Goal: Information Seeking & Learning: Learn about a topic

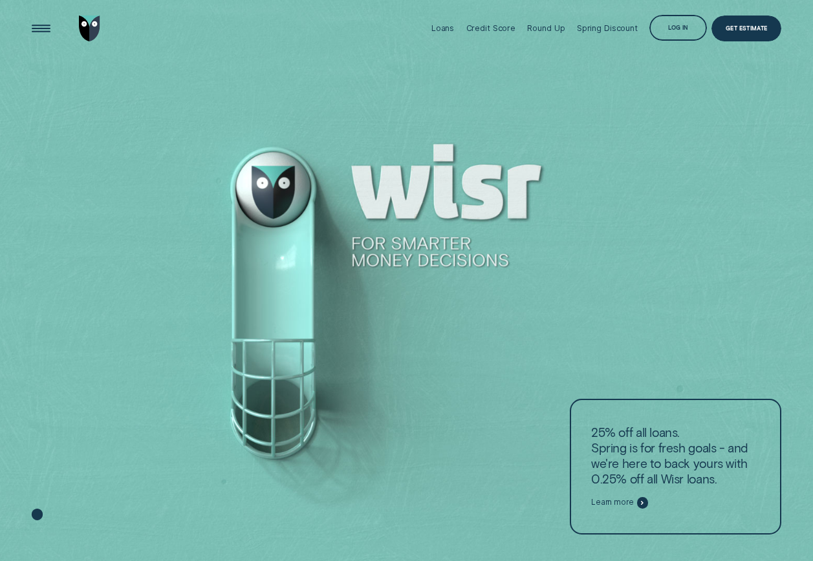
click at [286, 432] on div at bounding box center [406, 281] width 813 height 562
click at [496, 28] on div "Credit Score" at bounding box center [491, 28] width 50 height 10
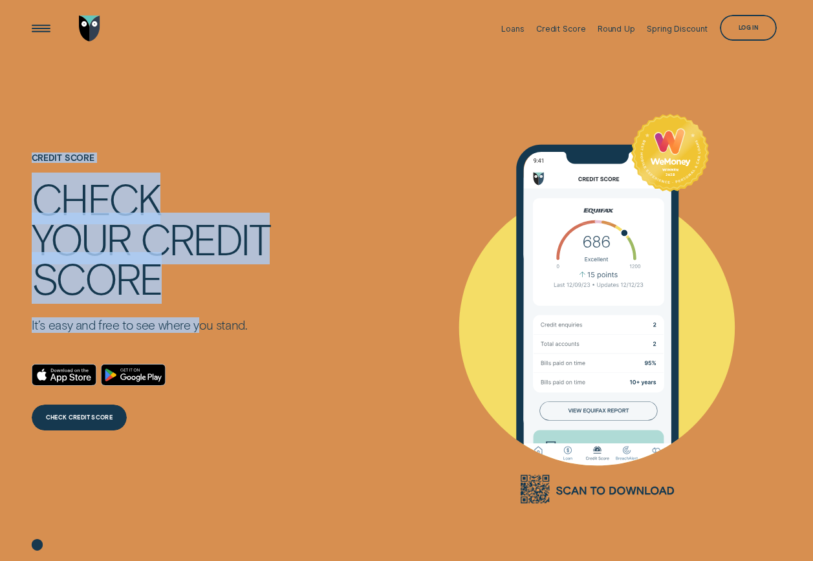
drag, startPoint x: 56, startPoint y: 197, endPoint x: 206, endPoint y: 333, distance: 202.7
click at [204, 332] on div "Credit Score Check your credit score It’s easy and free to see where you stand.…" at bounding box center [151, 292] width 238 height 471
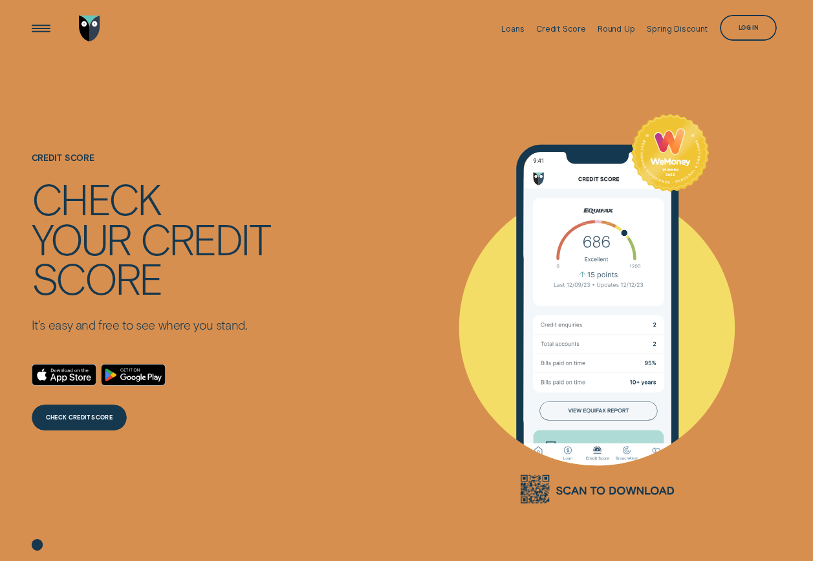
drag, startPoint x: 206, startPoint y: 333, endPoint x: 254, endPoint y: 338, distance: 48.1
click at [254, 339] on div "Credit Score Check your credit score It’s easy and free to see where you stand.…" at bounding box center [151, 292] width 238 height 471
click at [523, 27] on div "Loans" at bounding box center [512, 29] width 23 height 10
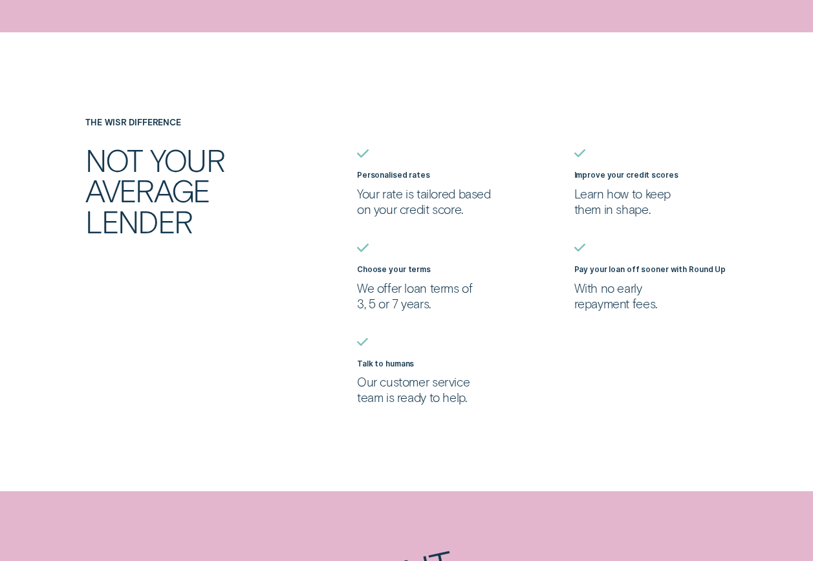
scroll to position [1091, 0]
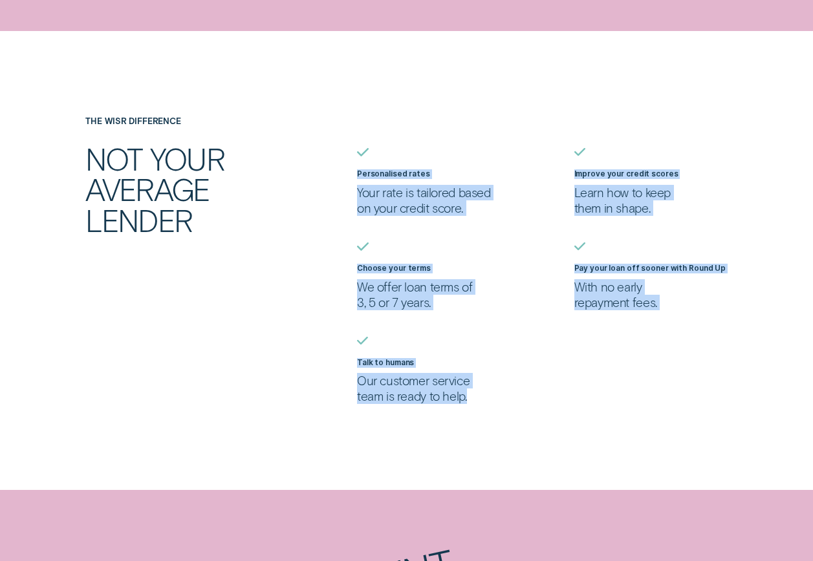
drag, startPoint x: 387, startPoint y: 163, endPoint x: 487, endPoint y: 403, distance: 260.2
click at [487, 403] on div "The Wisr Difference Not your average lender Personalised rates Your rate is tai…" at bounding box center [407, 260] width 760 height 288
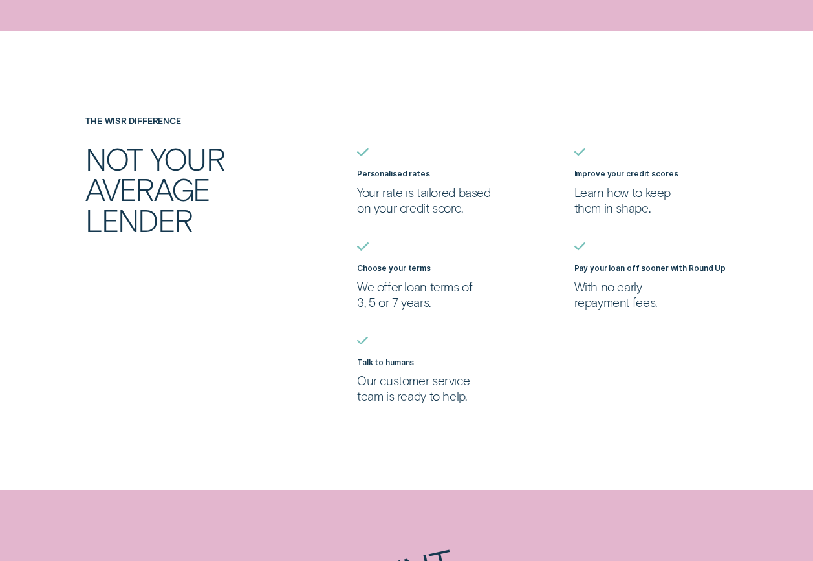
drag, startPoint x: 487, startPoint y: 403, endPoint x: 498, endPoint y: 408, distance: 11.6
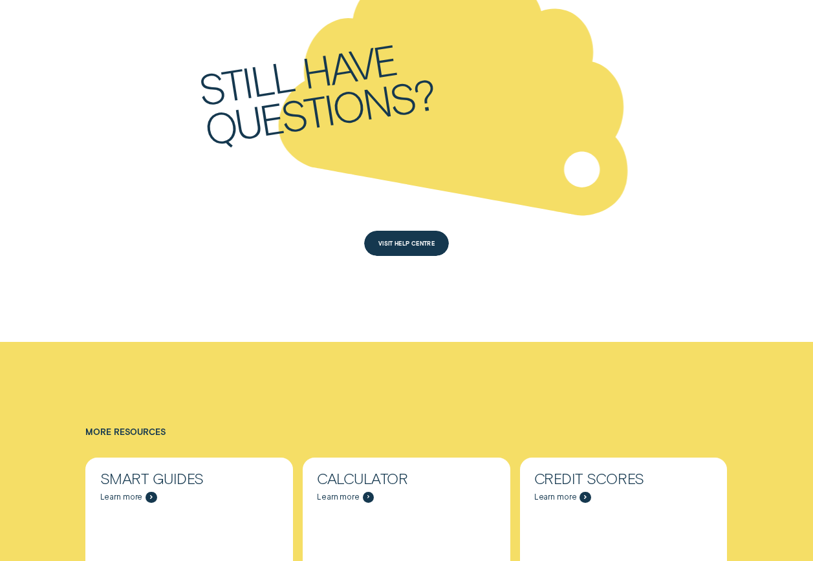
scroll to position [3418, 0]
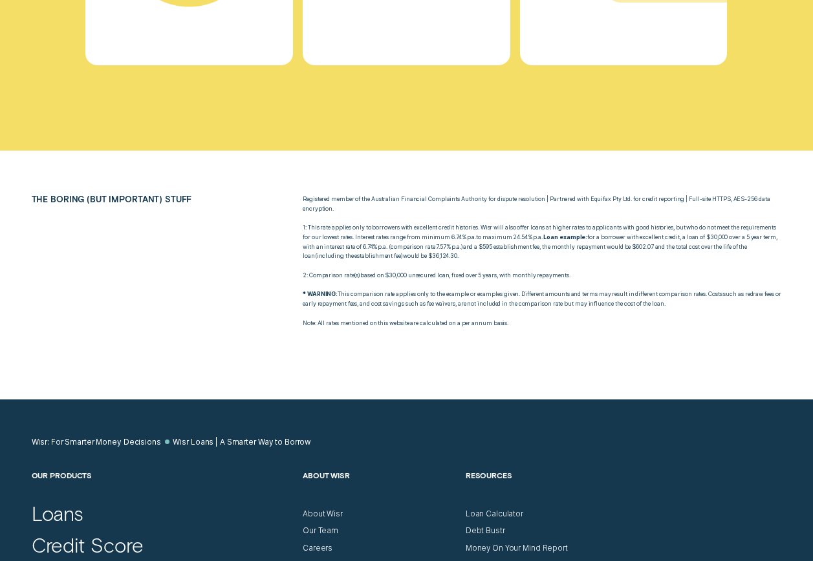
drag, startPoint x: 23, startPoint y: 244, endPoint x: 585, endPoint y: 337, distance: 570.1
click at [580, 334] on div "The boring (but important) stuff Registered member of the Australian Financial …" at bounding box center [406, 275] width 813 height 248
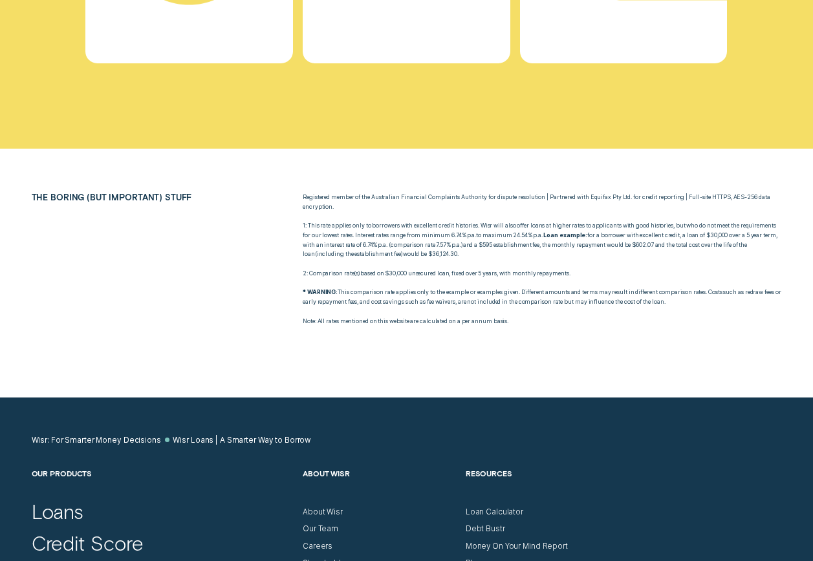
click at [602, 351] on div at bounding box center [406, 273] width 813 height 248
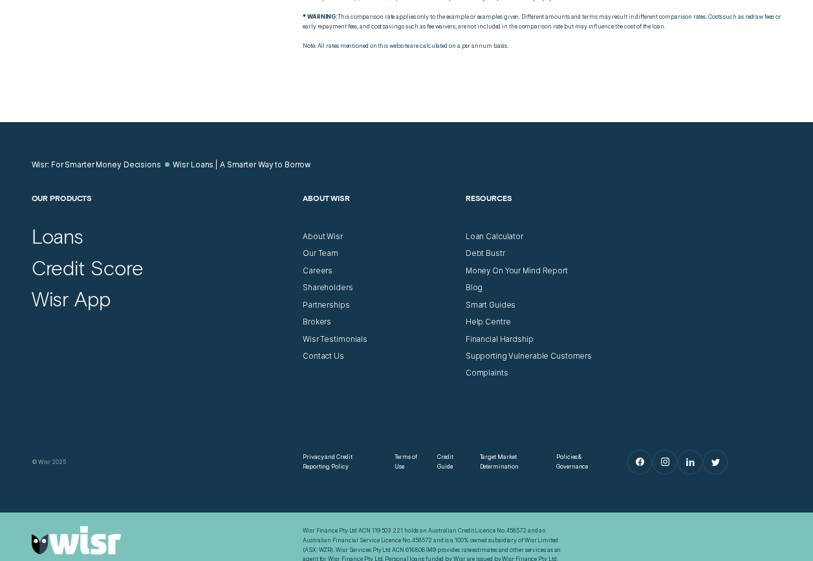
scroll to position [4471, 0]
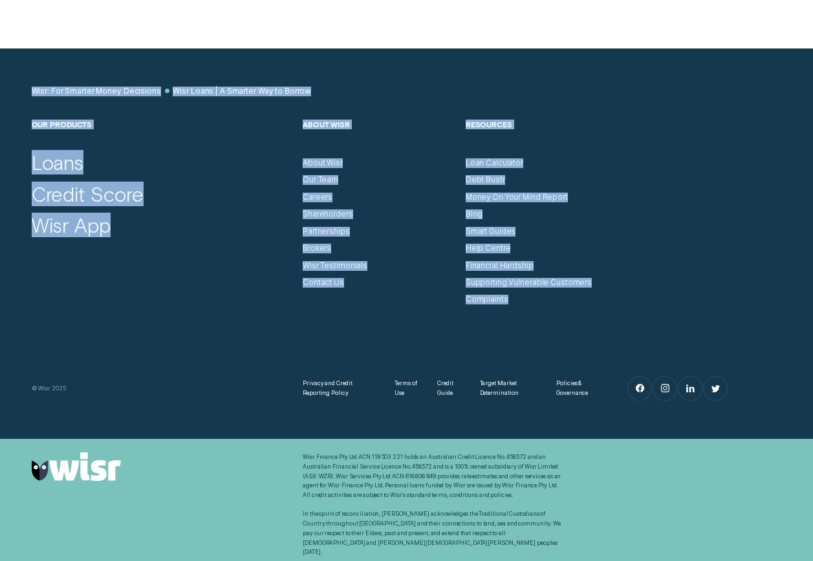
drag, startPoint x: 26, startPoint y: 81, endPoint x: 617, endPoint y: 315, distance: 636.3
click at [614, 315] on div "Wisr: For Smarter Money Decisions Wisr Loans | A Smarter Way to Borrow Our Prod…" at bounding box center [406, 243] width 813 height 391
drag, startPoint x: 617, startPoint y: 315, endPoint x: 482, endPoint y: 100, distance: 254.5
click at [482, 100] on nav "Wisr: For Smarter Money Decisions Wisr Loans | A Smarter Way to Borrow" at bounding box center [407, 104] width 750 height 34
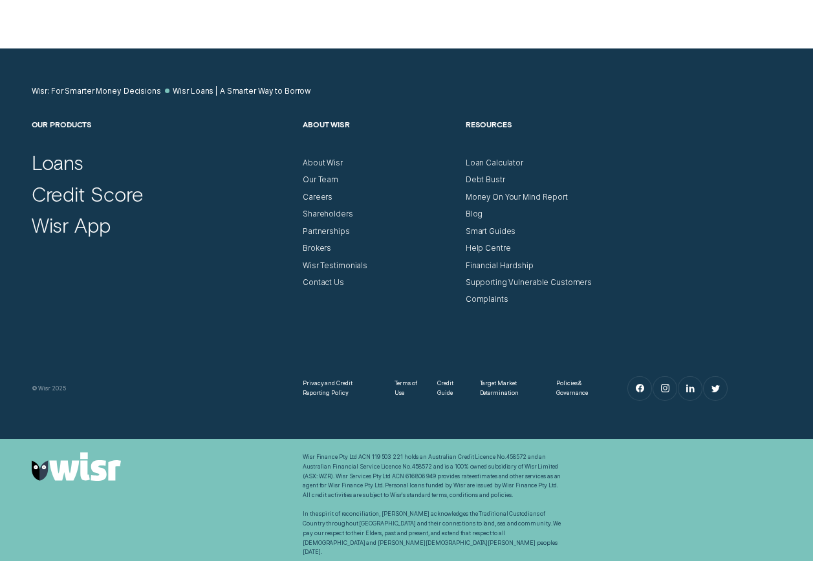
click at [408, 87] on nav "Wisr: For Smarter Money Decisions Wisr Loans | A Smarter Way to Borrow" at bounding box center [407, 104] width 750 height 34
